Goal: Task Accomplishment & Management: Use online tool/utility

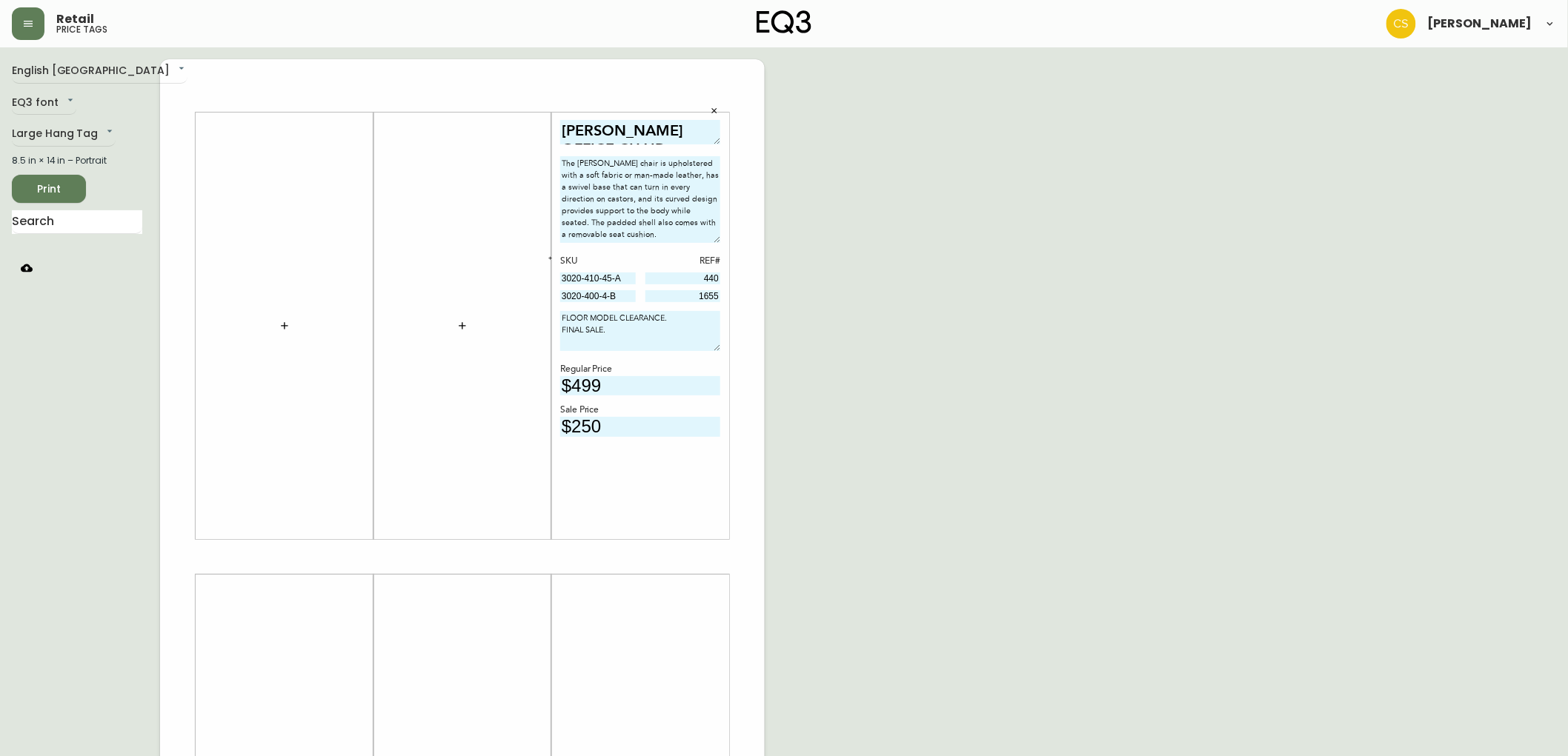
click at [715, 112] on icon "button" at bounding box center [714, 110] width 5 height 5
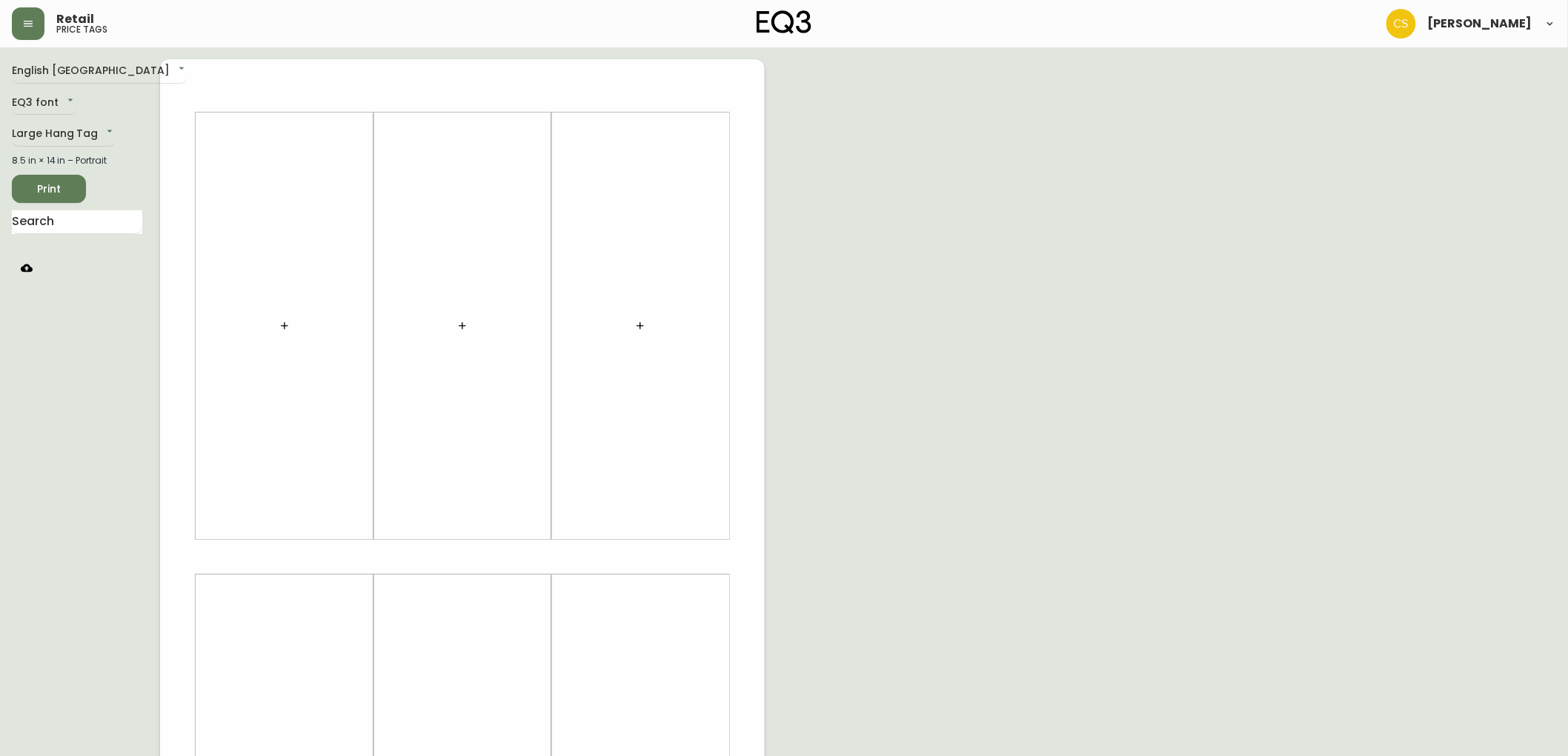
click at [286, 323] on icon "button" at bounding box center [285, 326] width 12 height 12
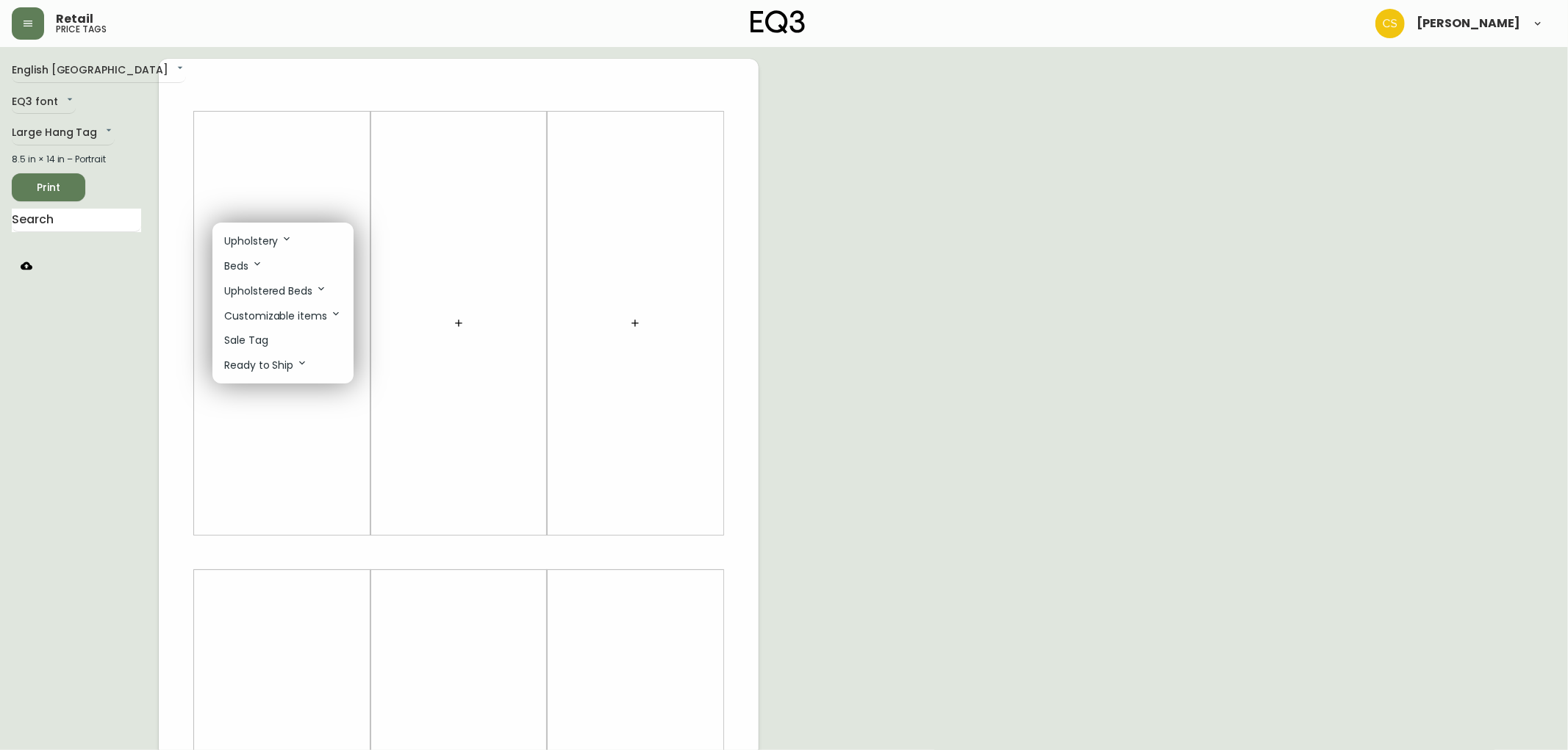
click at [278, 341] on li "Sale Tag" at bounding box center [282, 340] width 141 height 24
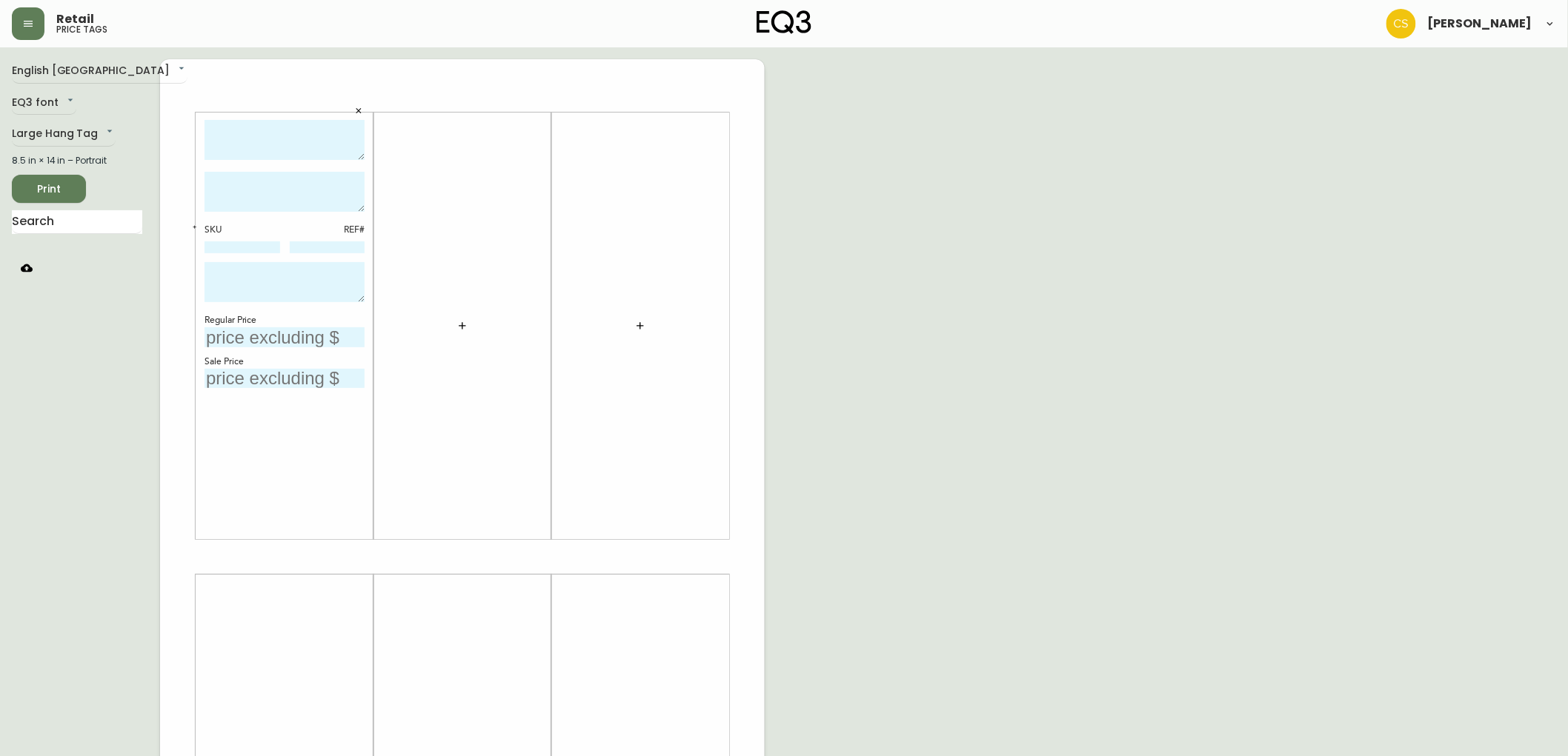
click at [241, 138] on textarea at bounding box center [285, 140] width 160 height 40
type textarea "SERENE 8' X 10' RUG - JADE"
click at [264, 174] on textarea at bounding box center [285, 191] width 160 height 40
paste textarea "This handmade rug’s name stems from its luxurious sheen, which evokes a sense o…"
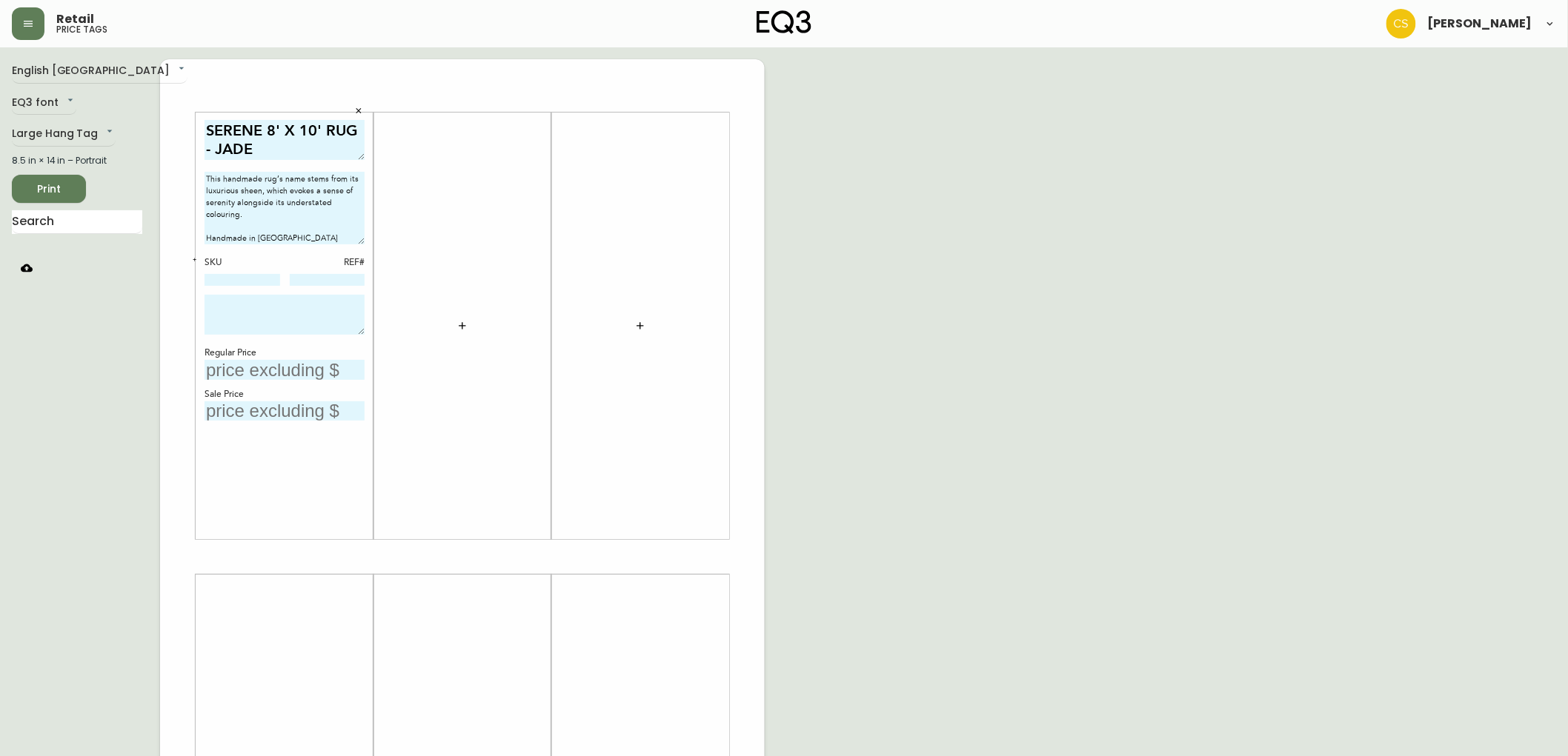
drag, startPoint x: 359, startPoint y: 202, endPoint x: 346, endPoint y: 234, distance: 34.5
click at [346, 234] on textarea "This handmade rug’s name stems from its luxurious sheen, which evokes a sense o…" at bounding box center [285, 207] width 160 height 72
type textarea "This handmade rug’s name stems from its luxurious sheen, which evokes a sense o…"
click at [257, 287] on div "SERENE 8' X 10' RUG - JADE This handmade rug’s name stems from its luxurious sh…" at bounding box center [285, 326] width 160 height 413
click at [256, 282] on input at bounding box center [242, 280] width 75 height 12
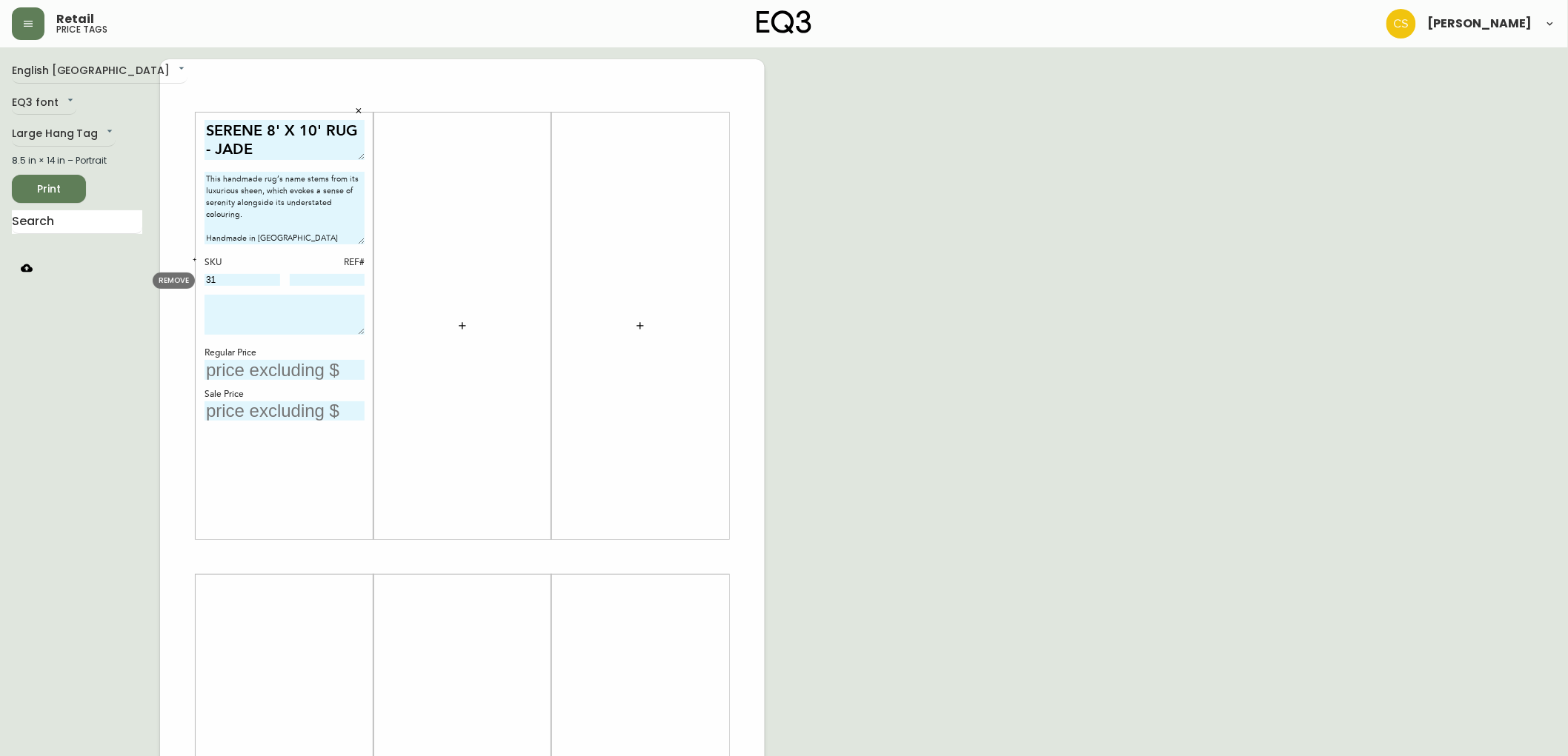
type input "3"
type input "[PHONE_NUMBER]"
click at [251, 301] on textarea at bounding box center [285, 314] width 160 height 40
type textarea "FLOOR MODEL CLEARANCE. FINAL SALE."
click at [327, 274] on input at bounding box center [327, 280] width 75 height 12
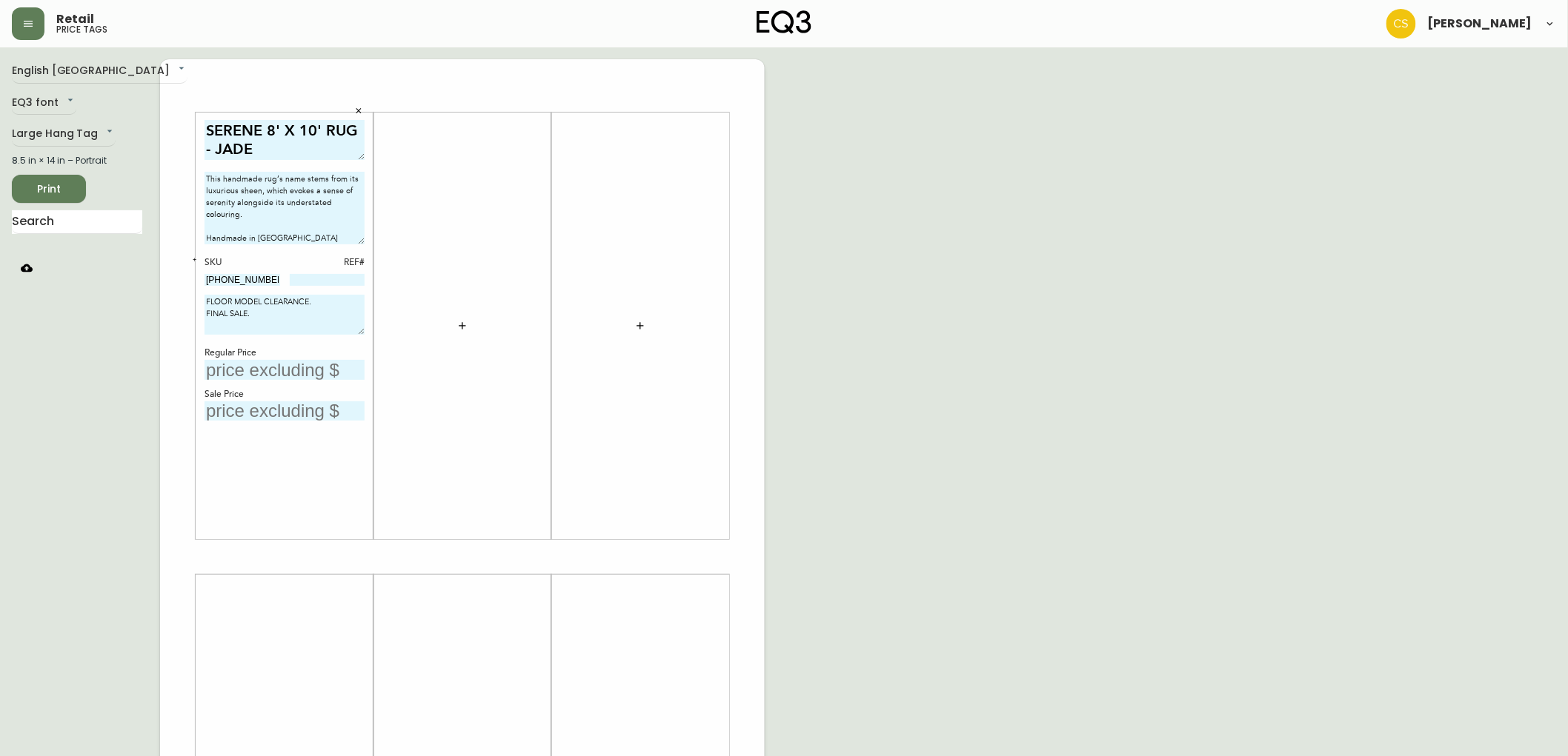
click at [331, 283] on input at bounding box center [327, 280] width 75 height 12
type input "88"
click at [276, 370] on input "text" at bounding box center [285, 369] width 160 height 20
click at [233, 376] on input "text" at bounding box center [285, 369] width 160 height 20
type input "$1399.99"
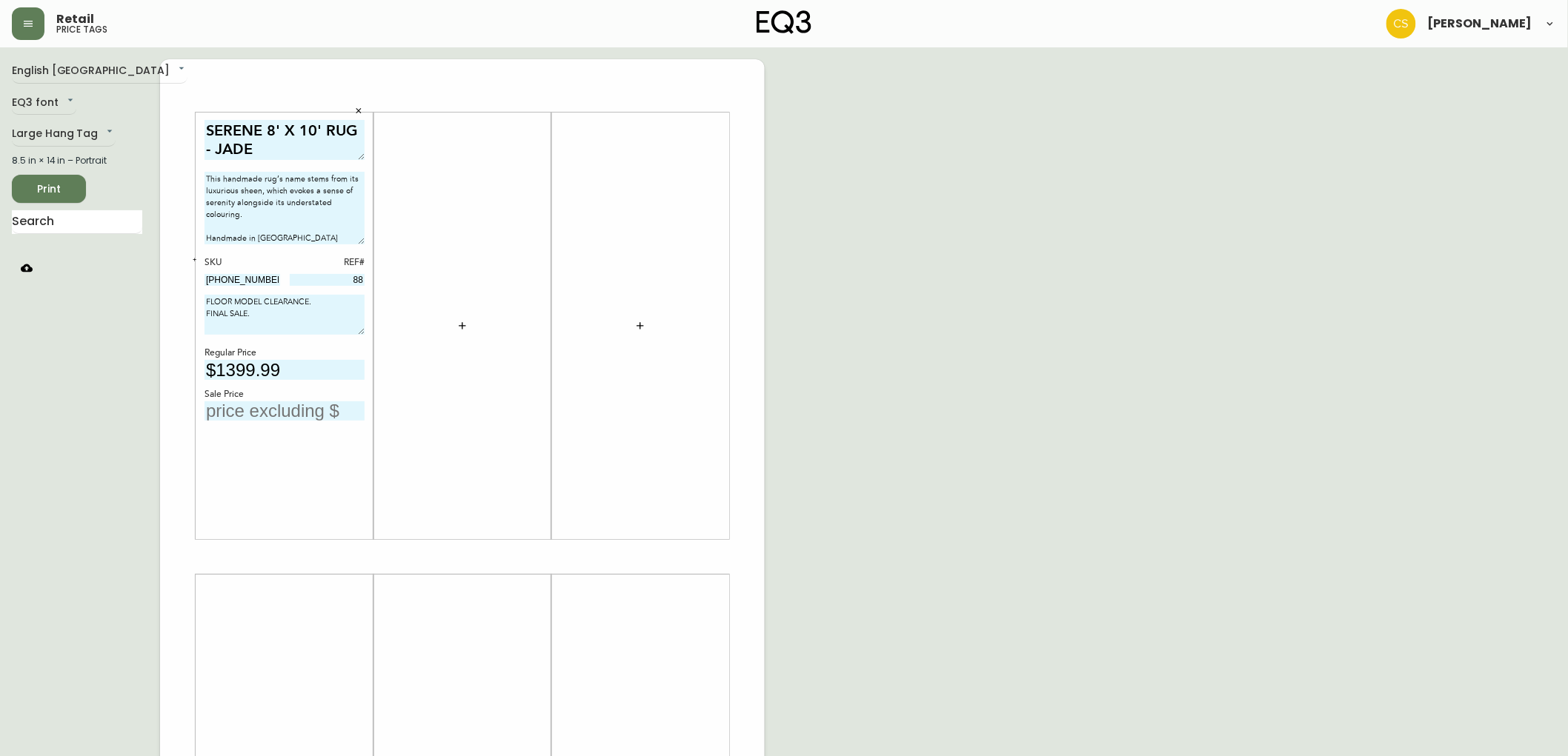
click at [254, 409] on input "text" at bounding box center [285, 411] width 160 height 20
type input "$100"
click at [282, 320] on textarea "FLOOR MODEL CLEARANCE. FINAL SALE." at bounding box center [285, 314] width 160 height 40
click at [326, 309] on textarea "FLOOR MODEL CLEARANCE. FINAL SALE. *COULD USE A PROFESSIONAL FUG CLEANING*" at bounding box center [285, 314] width 160 height 40
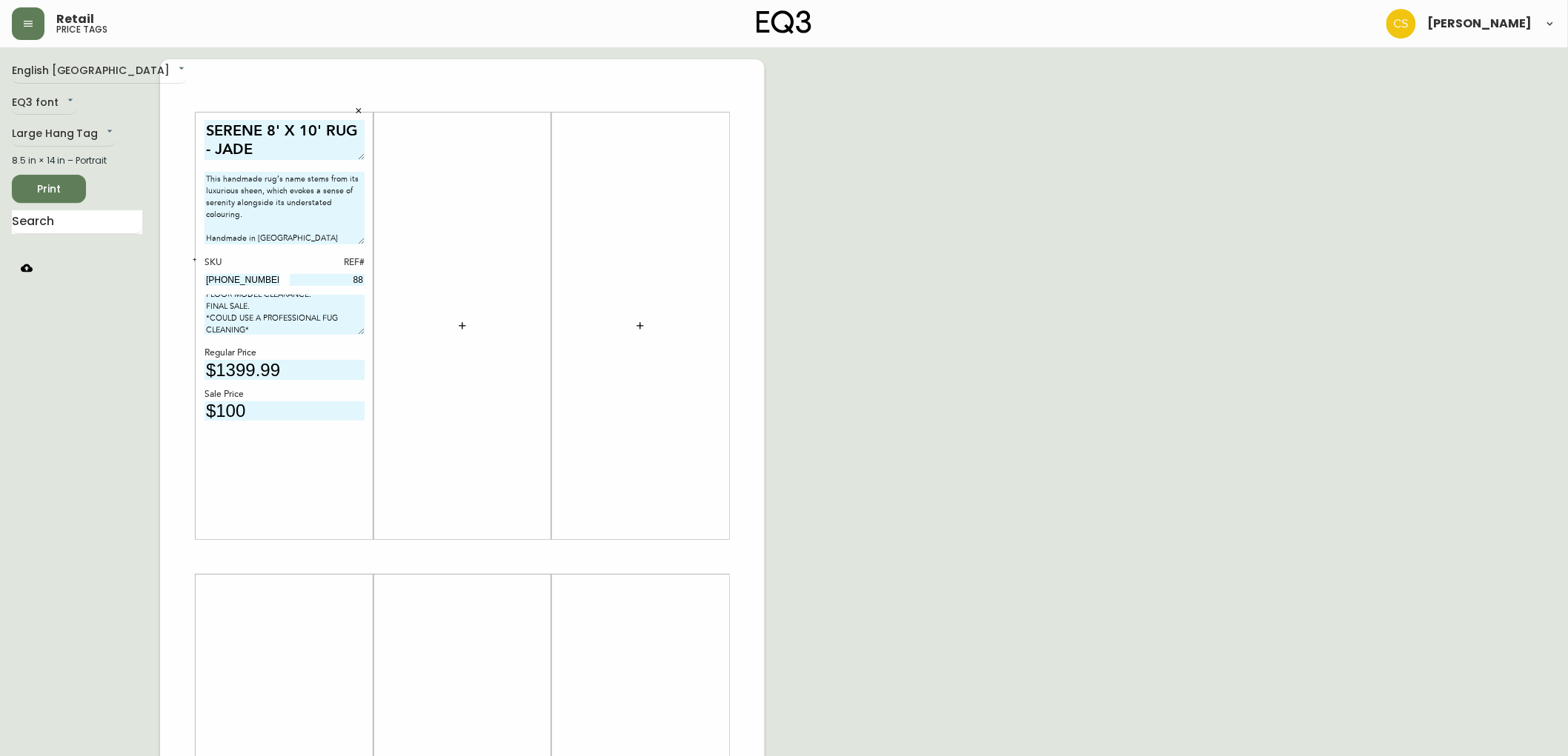
click at [324, 314] on textarea "FLOOR MODEL CLEARANCE. FINAL SALE. *COULD USE A PROFESSIONAL FUG CLEANING*" at bounding box center [285, 314] width 160 height 40
drag, startPoint x: 356, startPoint y: 332, endPoint x: 354, endPoint y: 344, distance: 12.2
click at [354, 344] on textarea "FLOOR MODEL CLEARANCE. FINAL SALE. *COULD USE A PROFESSIONAL RUG CLEANING*" at bounding box center [285, 321] width 160 height 53
type textarea "FLOOR MODEL CLEARANCE. FINAL SALE. *COULD USE A PROFESSIONAL RUG CLEANING*"
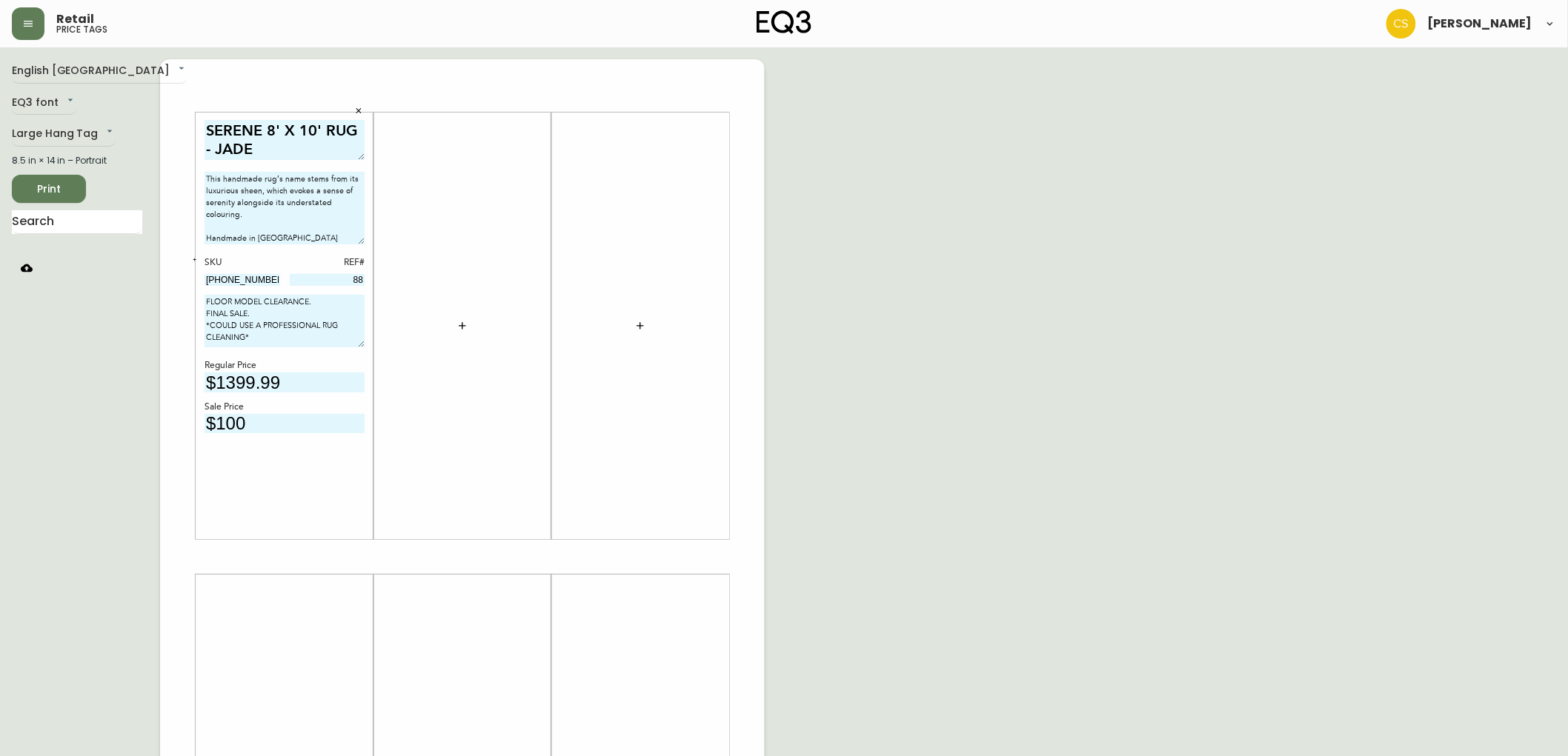
click at [854, 304] on div "English Canada en_CA EQ3 font EQ3 Large Hang Tag large 8.5 in × 14 in – Portrai…" at bounding box center [784, 556] width 1544 height 995
click at [463, 327] on icon "button" at bounding box center [462, 326] width 12 height 12
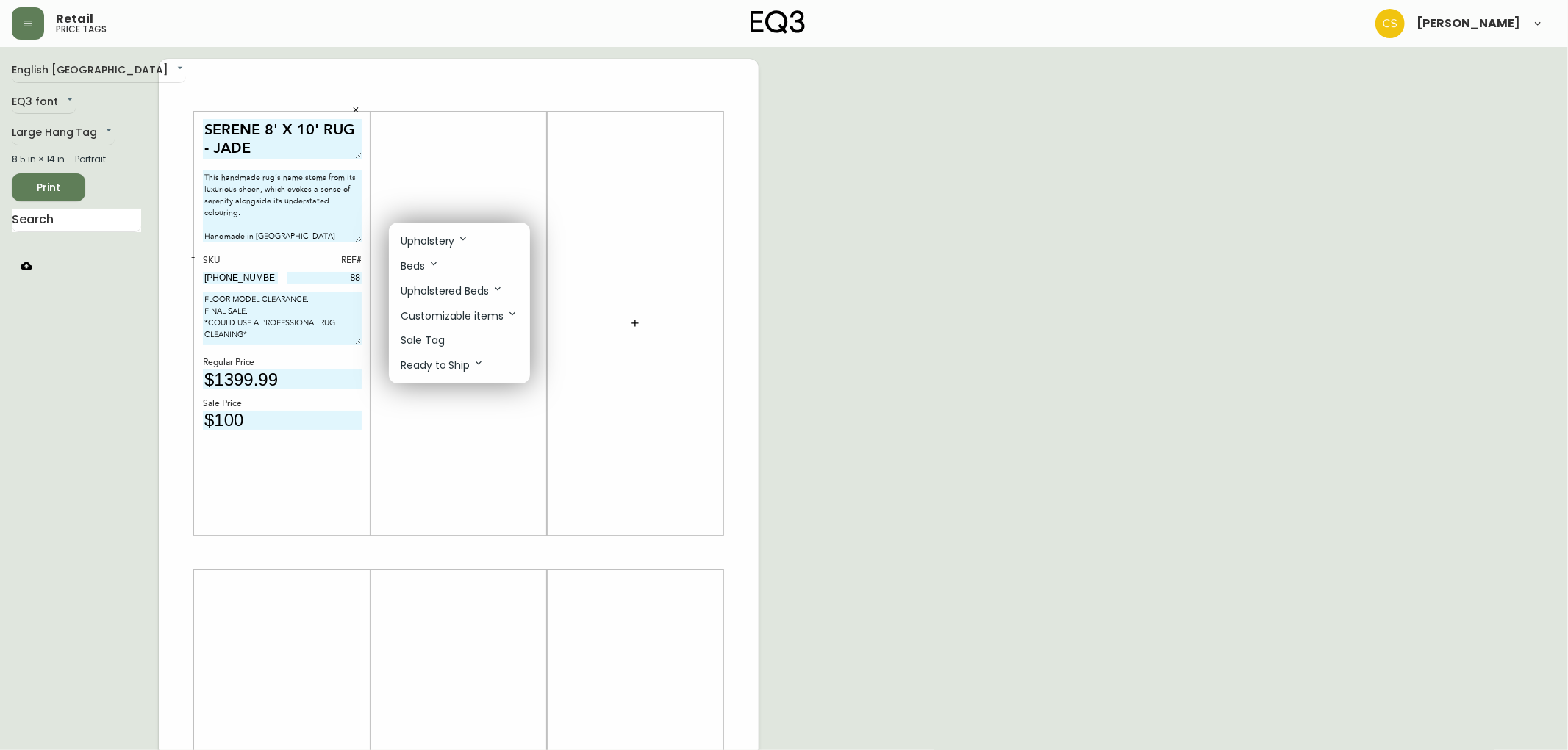
click at [433, 339] on p "Sale Tag" at bounding box center [422, 341] width 44 height 15
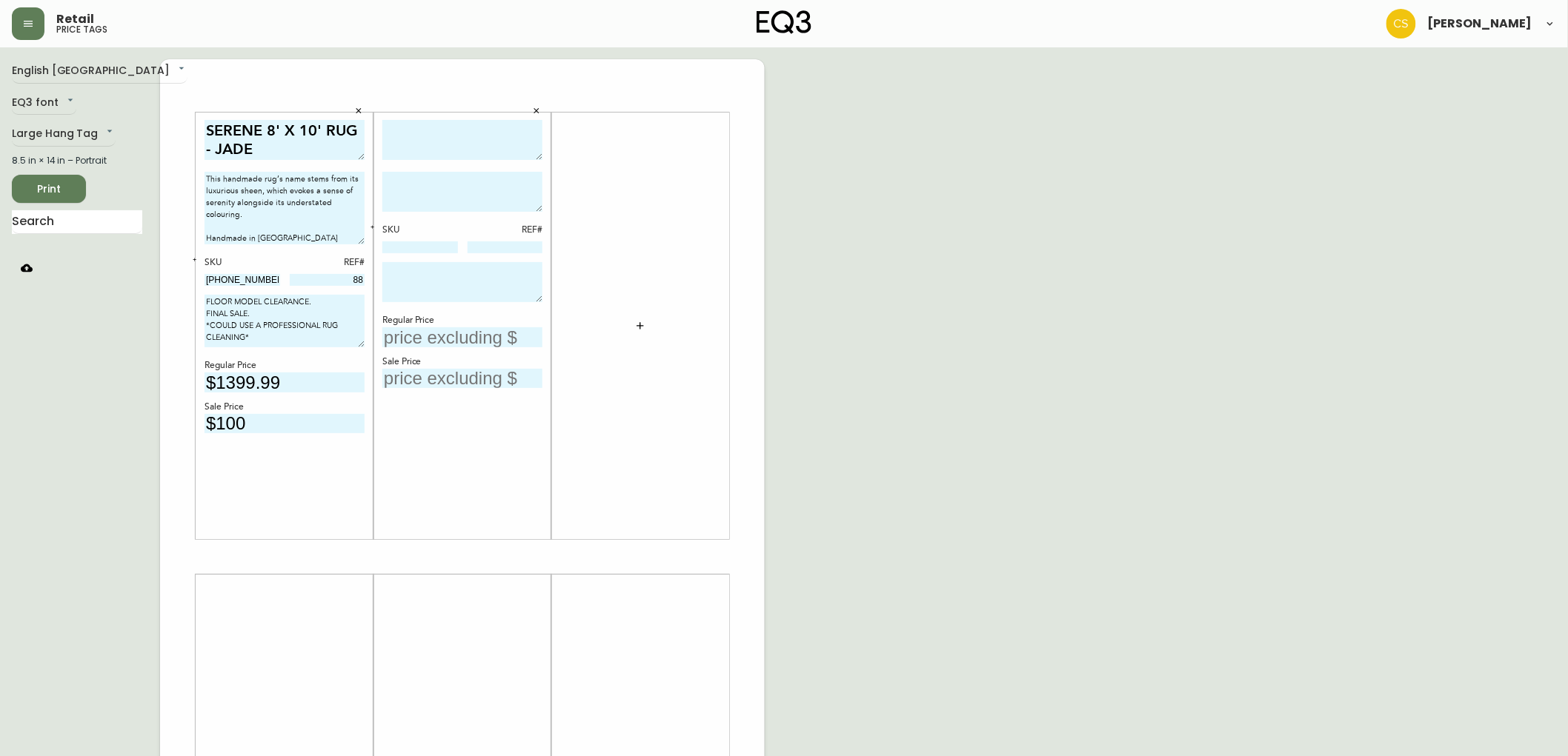
click at [441, 121] on textarea at bounding box center [462, 140] width 160 height 40
type textarea "h"
type textarea "[PERSON_NAME] FOLDING TABLE"
click at [475, 182] on textarea at bounding box center [462, 191] width 160 height 40
paste textarea "the [PERSON_NAME] folding table is a classic fold-down country style table. the…"
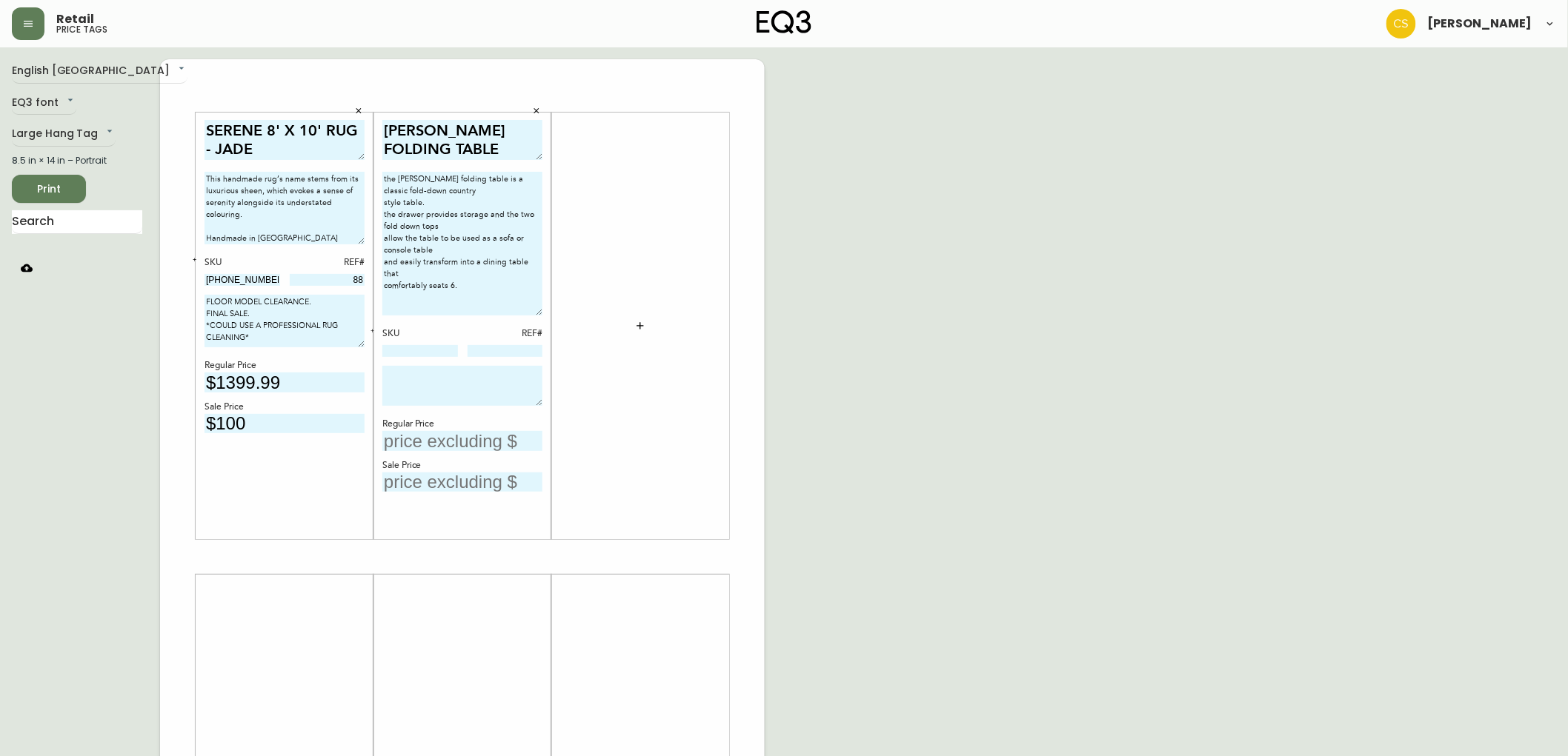
drag, startPoint x: 535, startPoint y: 203, endPoint x: 528, endPoint y: 308, distance: 105.2
click at [528, 308] on textarea "the [PERSON_NAME] folding table is a classic fold-down country style table. the…" at bounding box center [462, 243] width 160 height 144
click at [384, 174] on textarea "the [PERSON_NAME] folding table is a classic fold-down country style table. the…" at bounding box center [462, 243] width 160 height 144
click at [403, 182] on textarea "The [PERSON_NAME] folding table is a classic fold-down country style table. the…" at bounding box center [462, 243] width 160 height 144
click at [425, 182] on textarea "The [PERSON_NAME] folding table is a classic fold-down country style table. the…" at bounding box center [462, 243] width 160 height 144
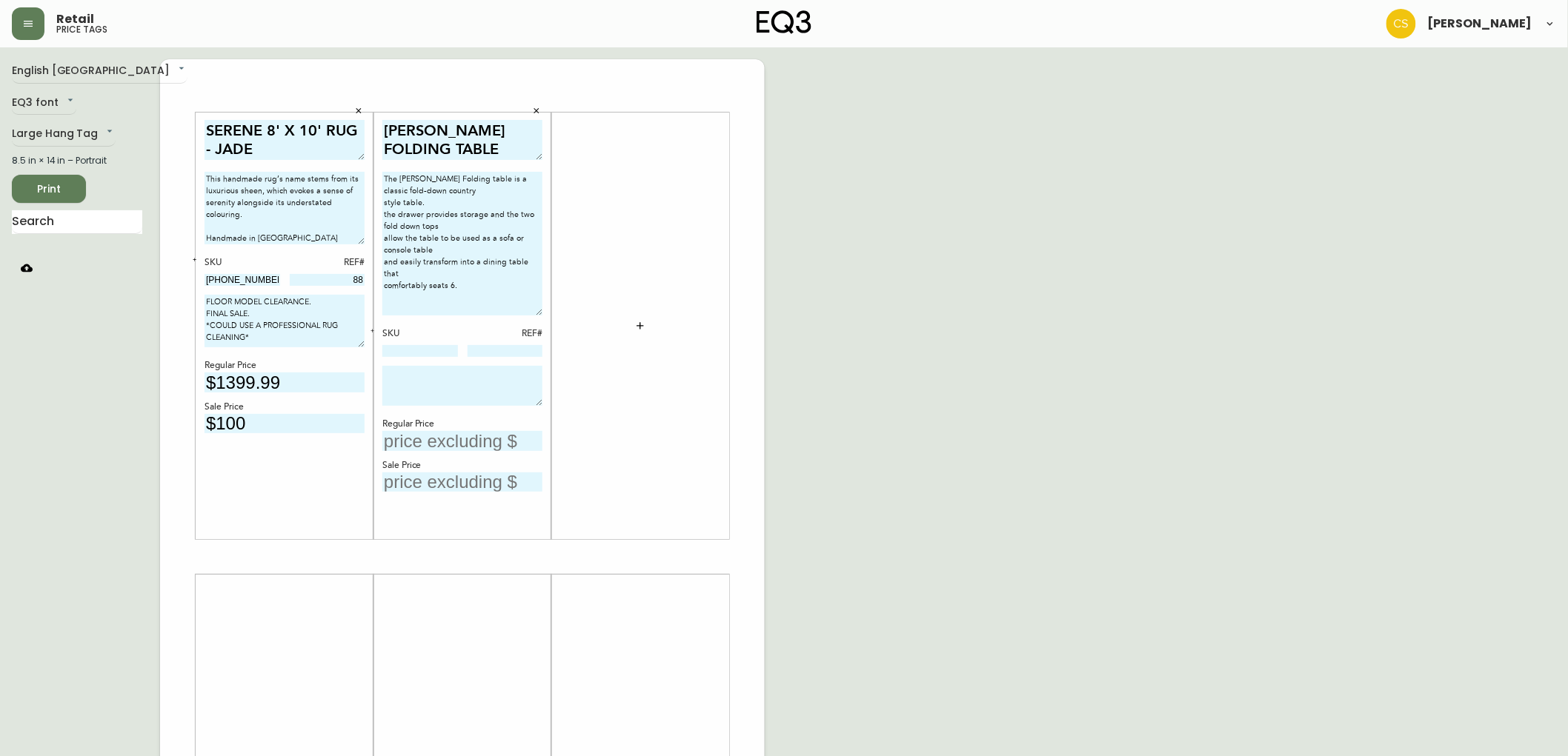
click at [447, 177] on textarea "The [PERSON_NAME] Folding table is a classic fold-down country style table. the…" at bounding box center [462, 243] width 160 height 144
click at [384, 204] on textarea "The [PERSON_NAME] Folding Table is a classic fold-down country style table. the…" at bounding box center [462, 243] width 160 height 144
click at [386, 201] on textarea "The [PERSON_NAME] Folding Table is a classic fold-down country style table. the…" at bounding box center [462, 243] width 160 height 144
click at [384, 221] on textarea "The [PERSON_NAME] Folding Table is a classic fold-down country style table. The…" at bounding box center [462, 243] width 160 height 144
click at [385, 239] on textarea "The [PERSON_NAME] Folding Table is a classic fold-down country style table. The…" at bounding box center [462, 243] width 160 height 144
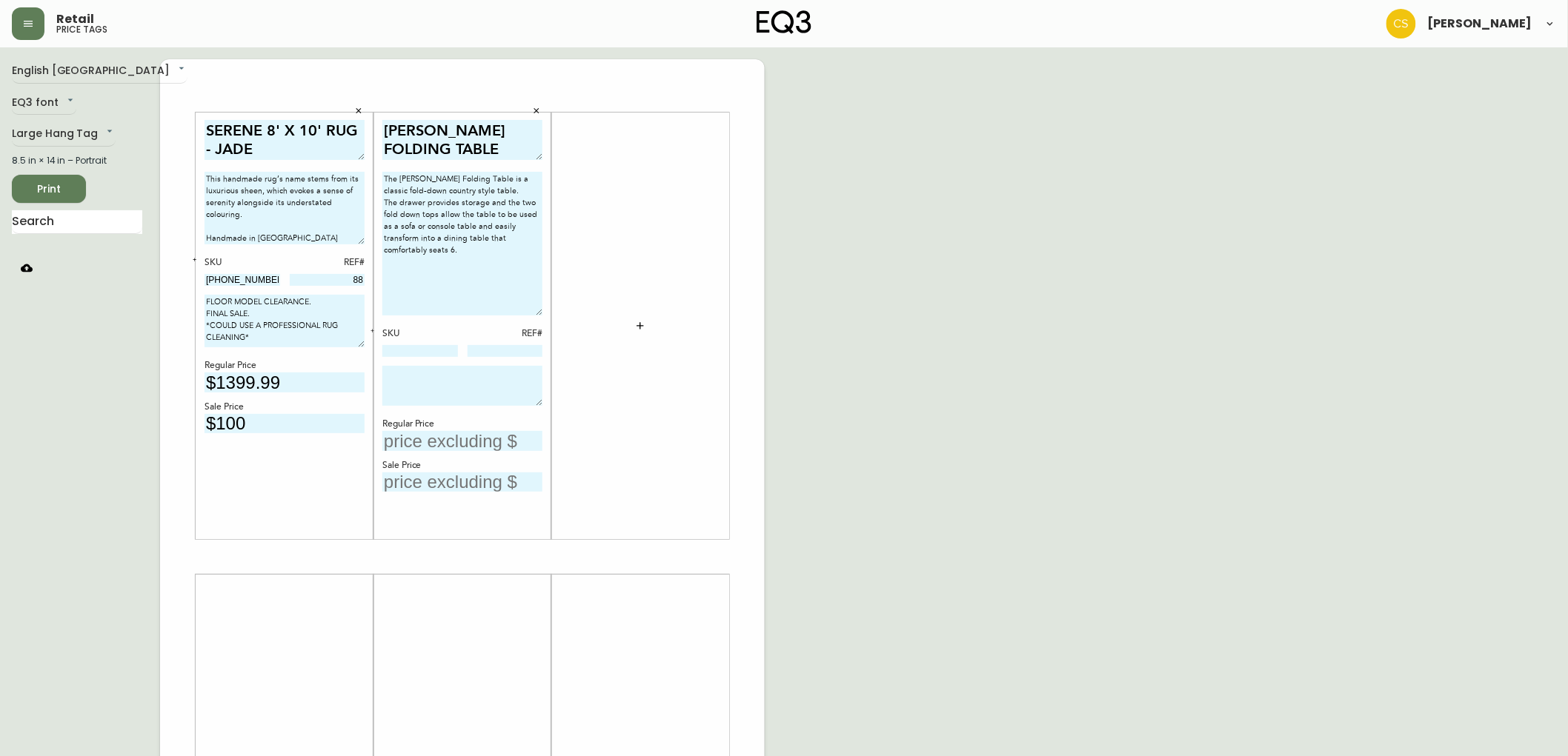
click at [384, 247] on textarea "The [PERSON_NAME] Folding Table is a classic fold-down country style table. The…" at bounding box center [462, 243] width 160 height 144
click at [471, 255] on textarea "The [PERSON_NAME] Folding Table is a classic fold-down country style table. The…" at bounding box center [462, 243] width 160 height 144
paste textarea "12 31.5 29.75"
click at [393, 276] on textarea "The [PERSON_NAME] Folding Table is a classic fold-down country style table. The…" at bounding box center [462, 243] width 160 height 144
drag, startPoint x: 438, startPoint y: 279, endPoint x: 371, endPoint y: 271, distance: 67.5
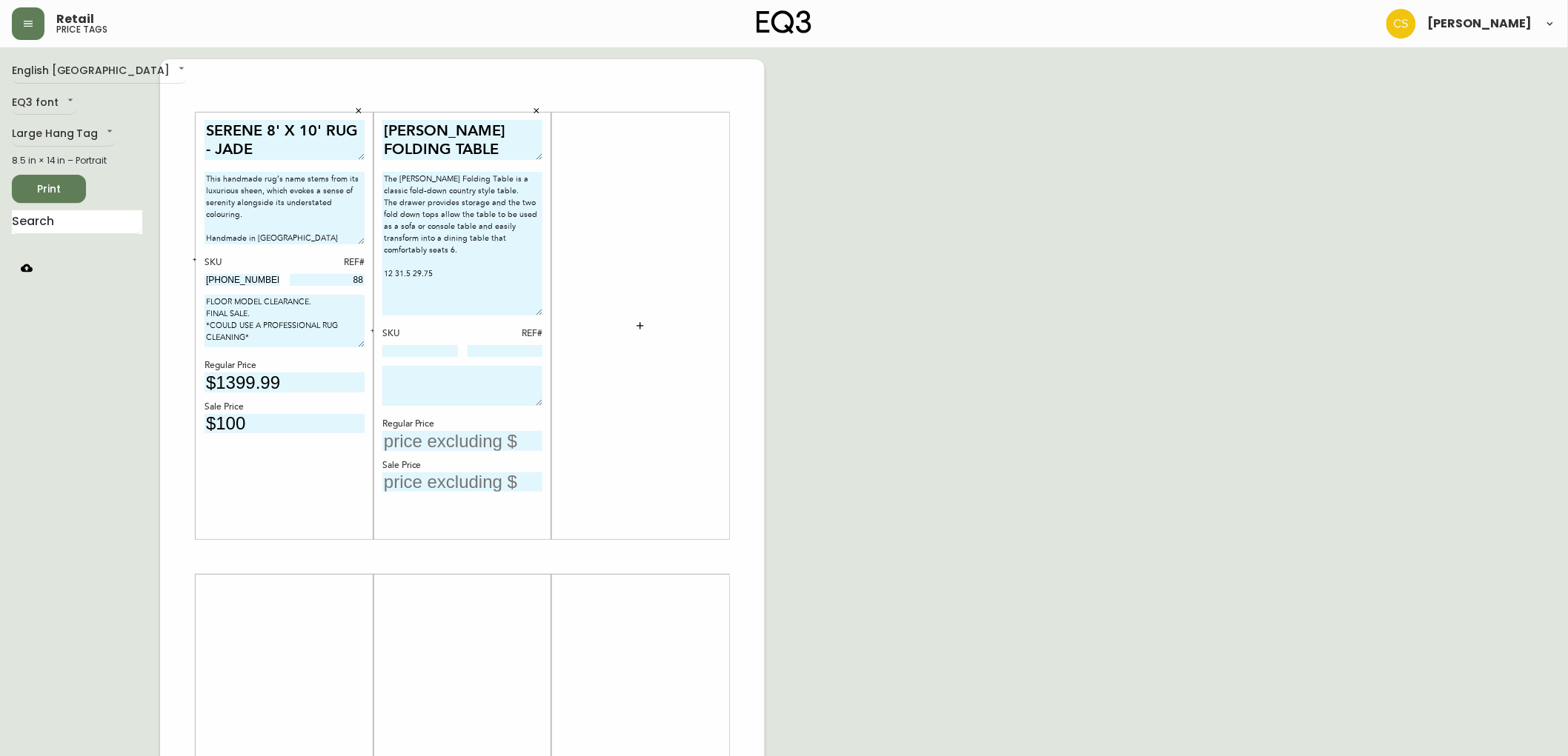
click at [371, 271] on div "SERENE 8' X 10' RUG - JADE This handmade rug’s name stems from its luxurious sh…" at bounding box center [462, 556] width 605 height 995
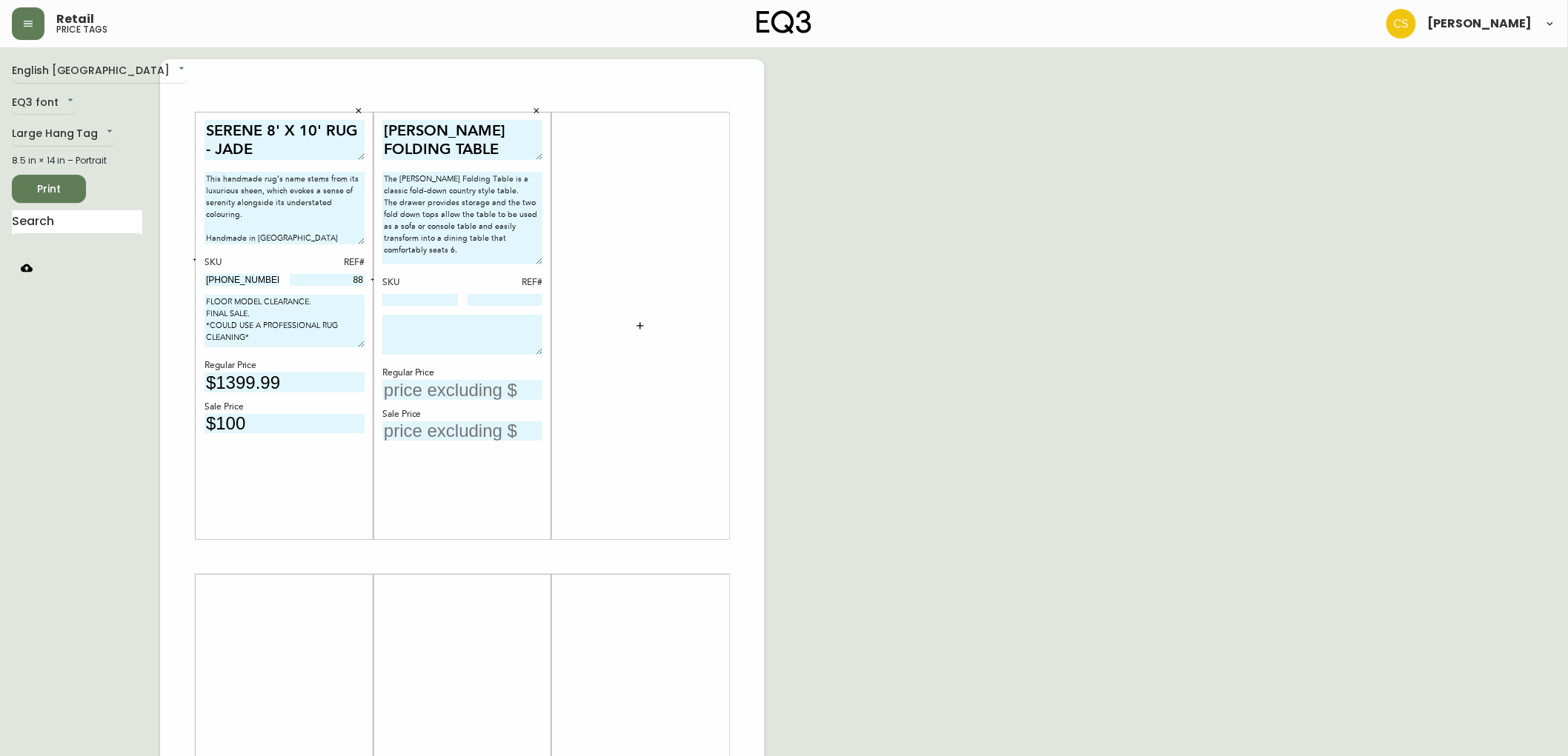
drag, startPoint x: 537, startPoint y: 309, endPoint x: 543, endPoint y: 257, distance: 52.3
click at [543, 257] on div "[PERSON_NAME] FOLDING TABLE The [PERSON_NAME] Folding Table is a classic fold-d…" at bounding box center [462, 326] width 178 height 426
type textarea "The [PERSON_NAME] Folding Table is a classic fold-down country style table. The…"
click at [410, 297] on input at bounding box center [420, 300] width 75 height 12
type input "[PHONE_NUMBER]"
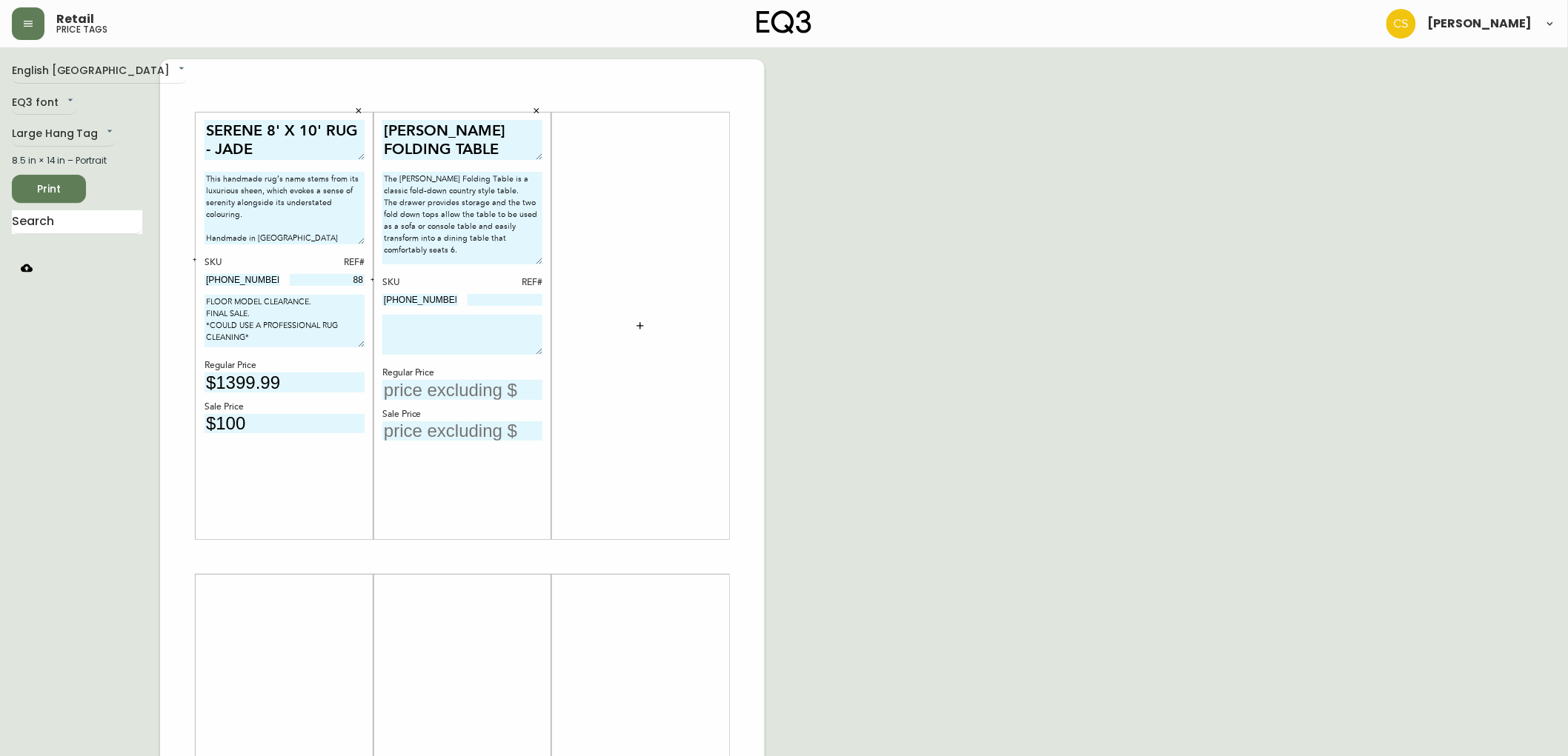
drag, startPoint x: 439, startPoint y: 334, endPoint x: 334, endPoint y: 324, distance: 105.5
click at [439, 334] on textarea at bounding box center [462, 334] width 160 height 40
drag, startPoint x: 257, startPoint y: 314, endPoint x: 169, endPoint y: 297, distance: 89.6
click at [169, 297] on div "SERENE 8' X 10' RUG - JADE This handmade rug’s name stems from its luxurious sh…" at bounding box center [462, 556] width 605 height 995
click at [450, 342] on textarea at bounding box center [462, 334] width 160 height 40
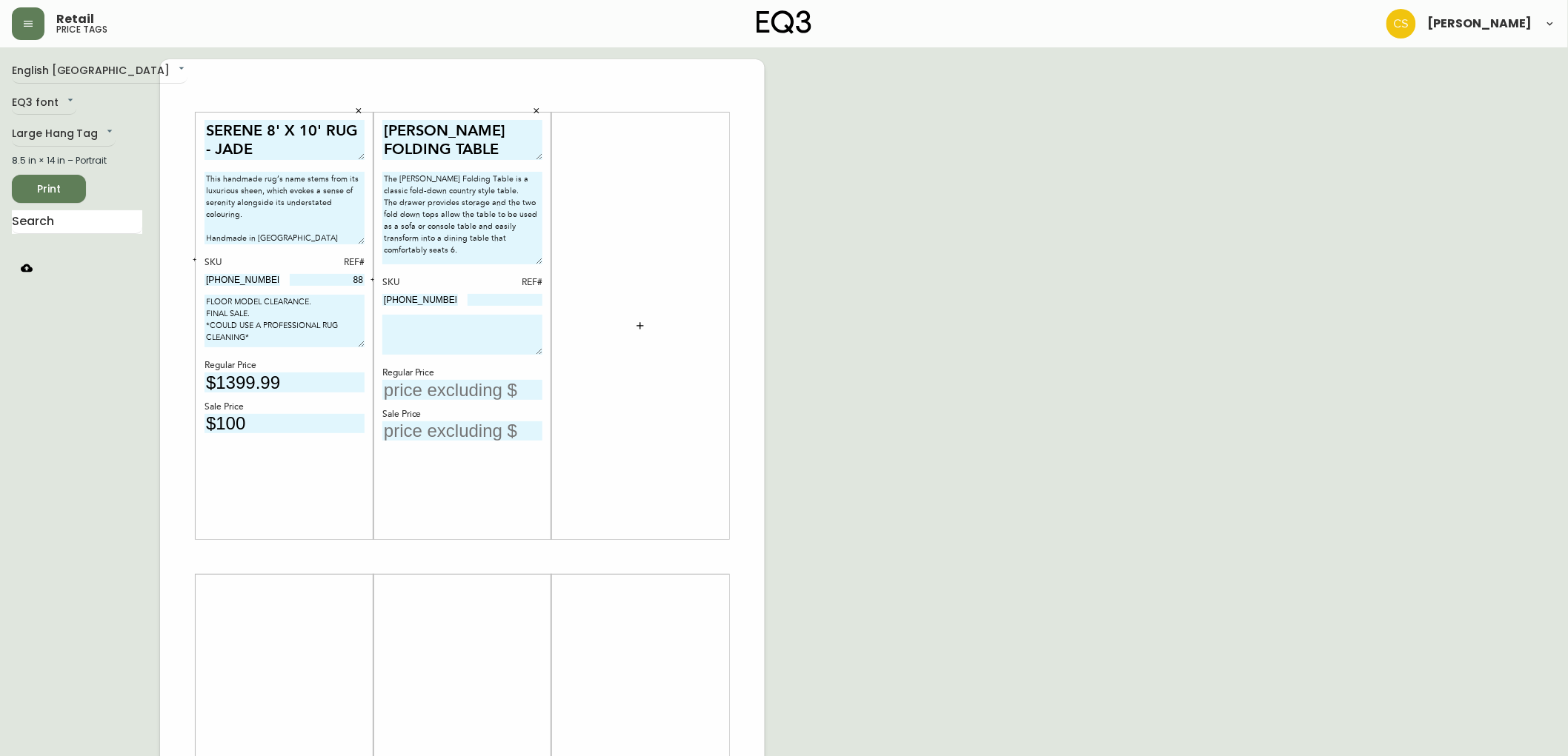
paste textarea "FLOOR MODEL CLEARANCE. FINAL SALE."
drag, startPoint x: 537, startPoint y: 353, endPoint x: 534, endPoint y: 341, distance: 12.4
click at [534, 341] on textarea "FLOOR MODEL CLEARANCE. FINAL SALE." at bounding box center [462, 328] width 160 height 27
type textarea "FLOOR MODEL CLEARANCE. FINAL SALE."
click at [468, 383] on input "text" at bounding box center [462, 377] width 160 height 20
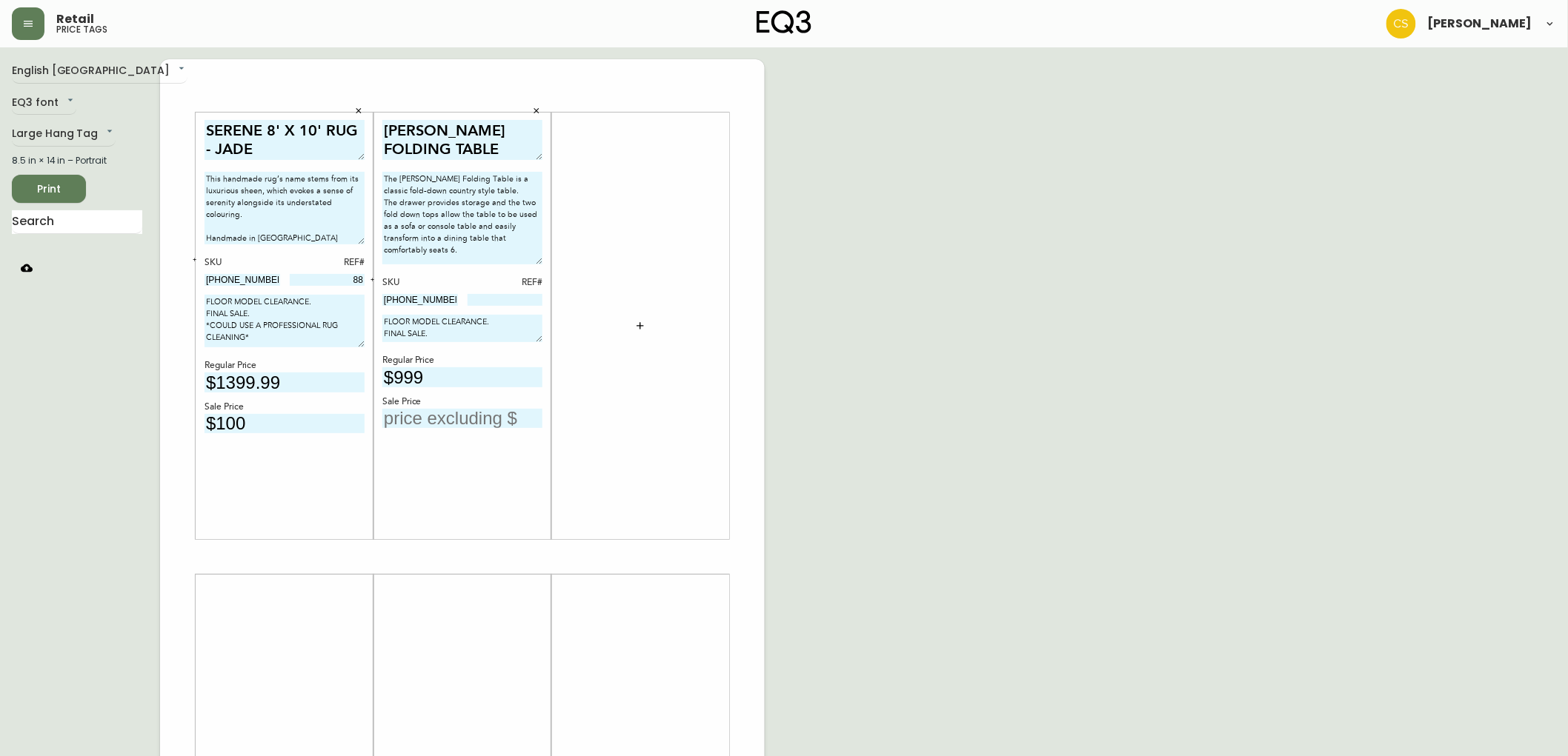
type input "$999"
click at [443, 412] on input "text" at bounding box center [462, 418] width 160 height 20
type input "$699"
click at [509, 299] on input at bounding box center [506, 300] width 75 height 12
type input "469"
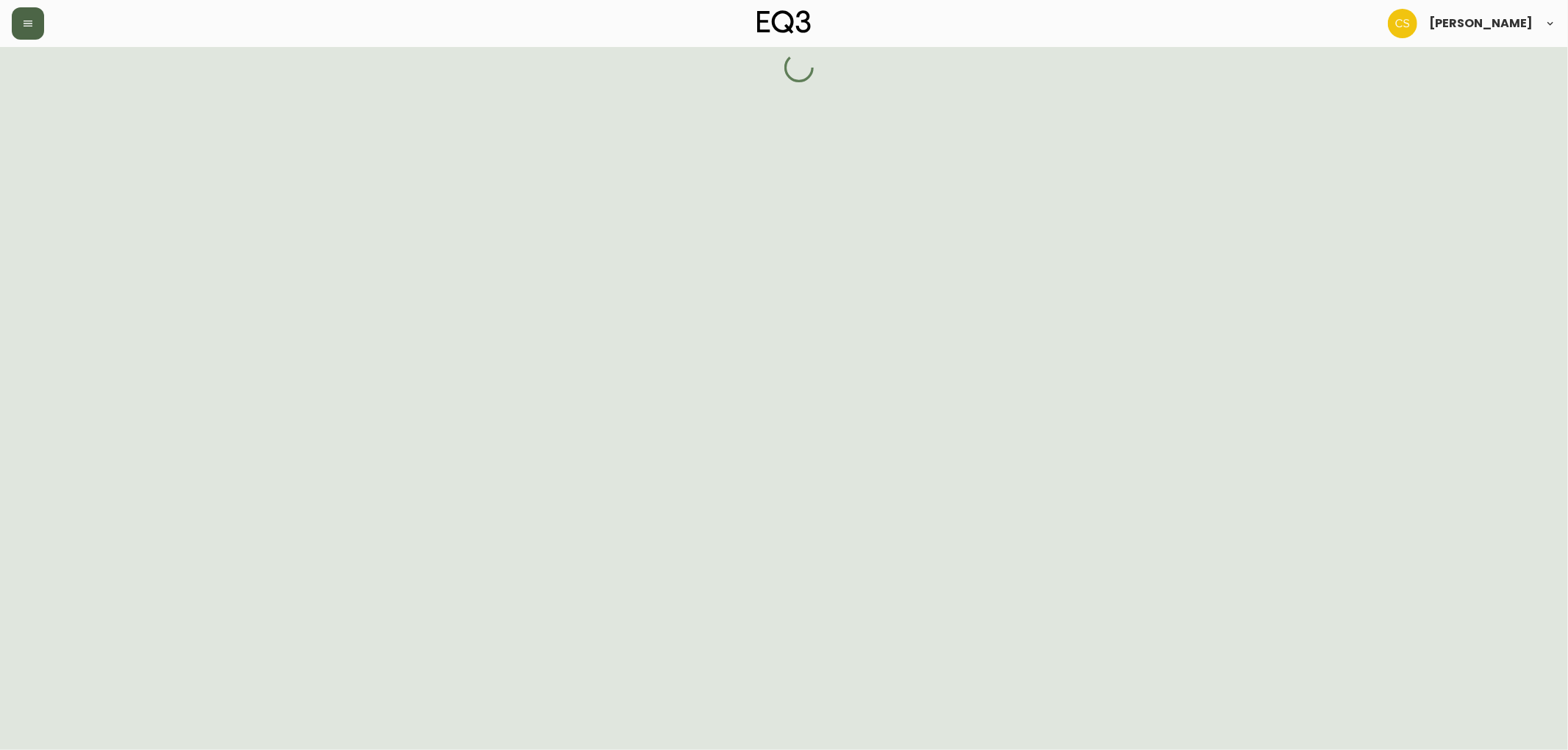
click at [43, 17] on button "button" at bounding box center [28, 24] width 33 height 33
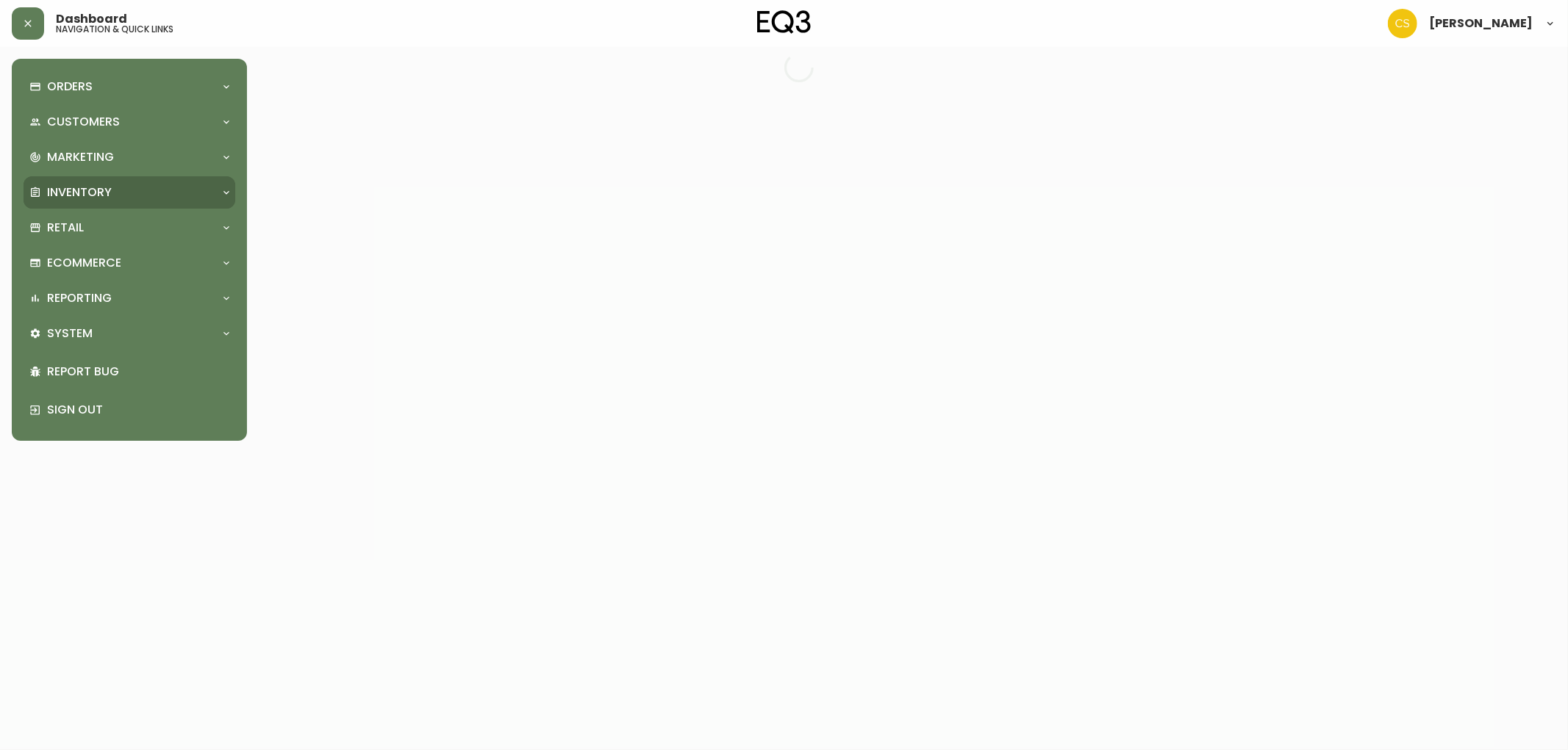
click at [70, 194] on p "Inventory" at bounding box center [79, 192] width 65 height 16
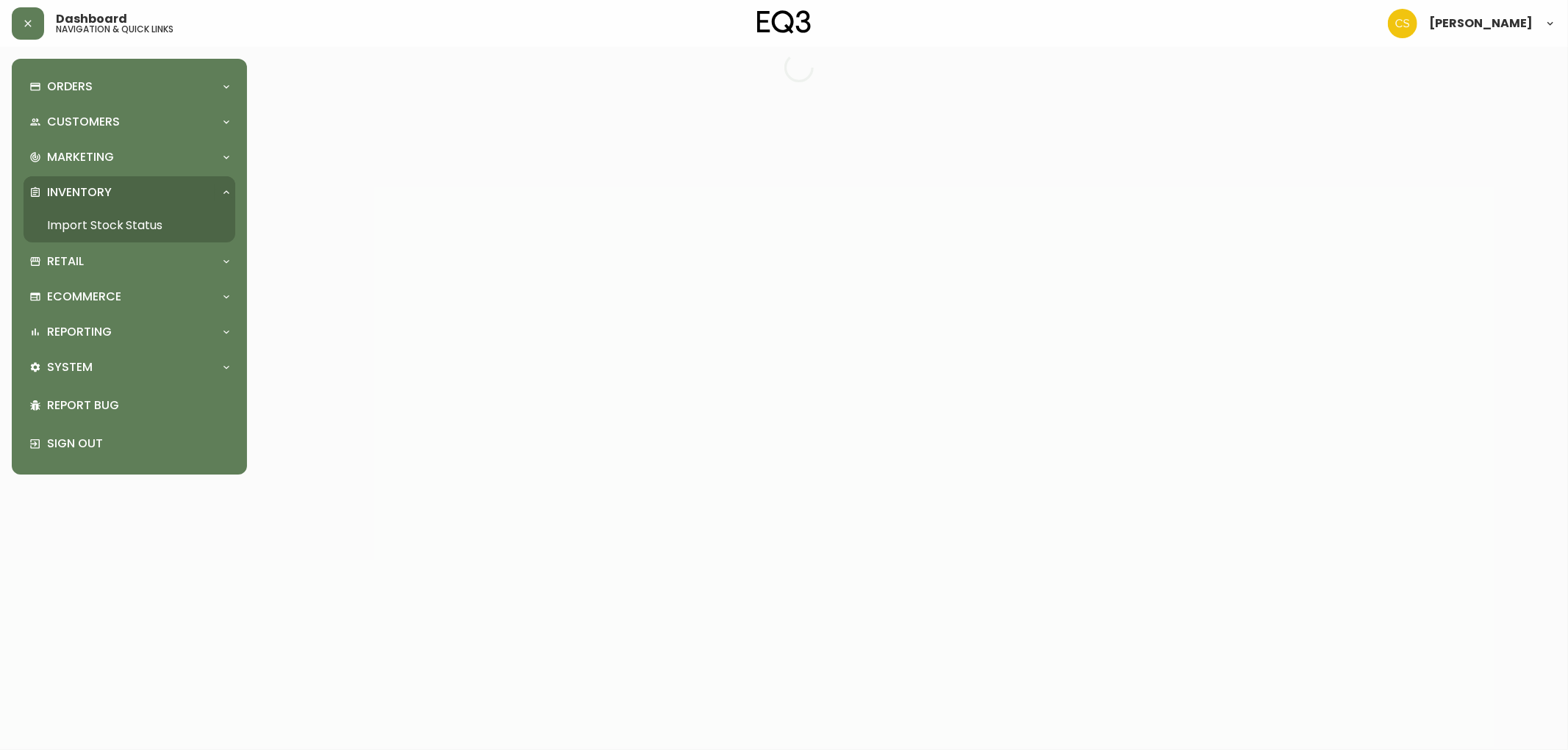
click at [163, 219] on link "Import Stock Status" at bounding box center [129, 225] width 212 height 33
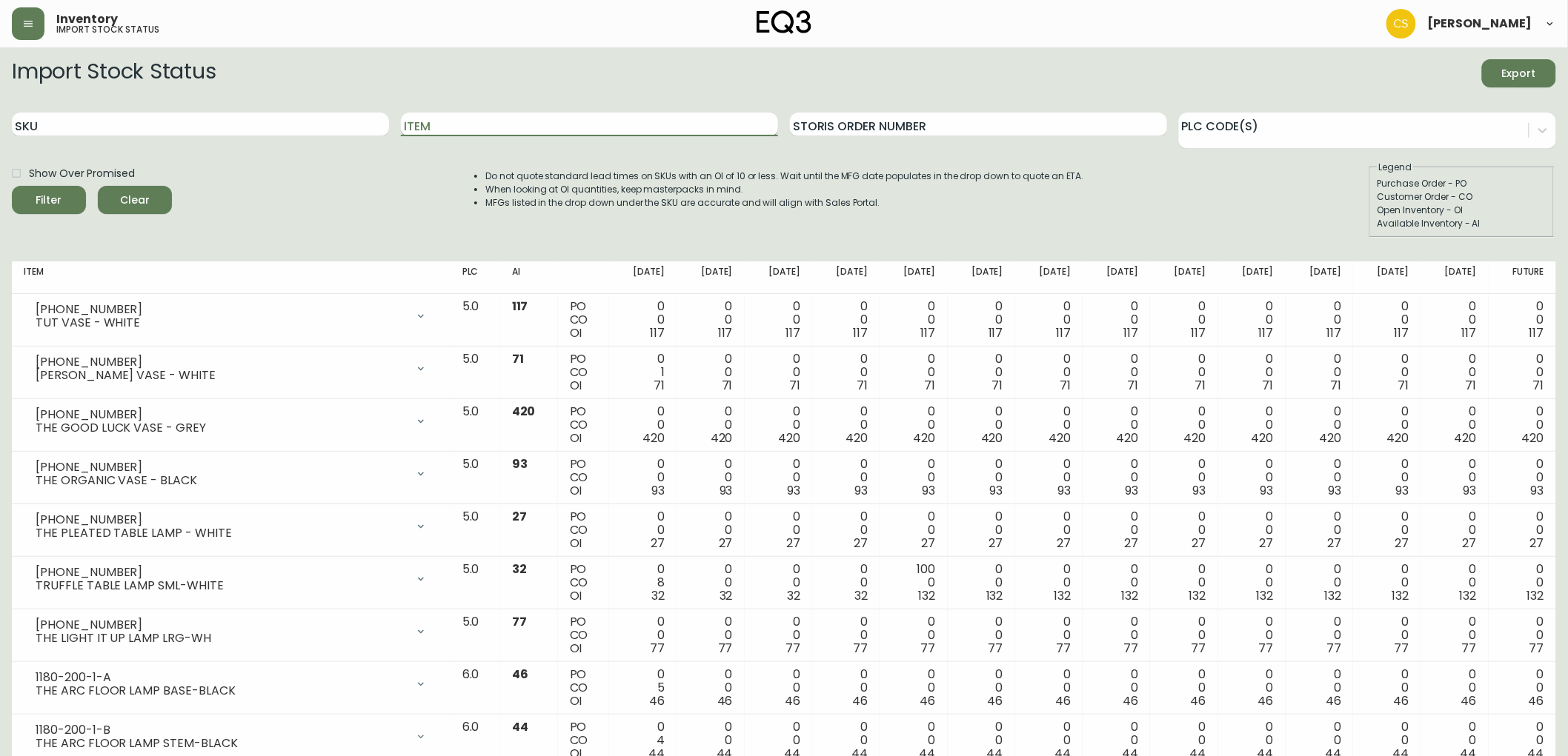
click at [506, 128] on input "Item" at bounding box center [589, 124] width 377 height 24
type input "hallie"
click at [12, 186] on button "Filter" at bounding box center [48, 200] width 74 height 28
